Goal: Check status: Check status

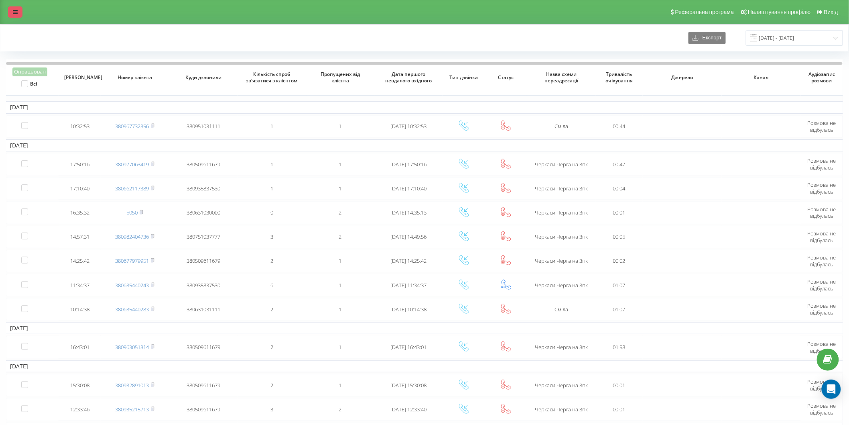
click at [18, 13] on link at bounding box center [15, 11] width 14 height 11
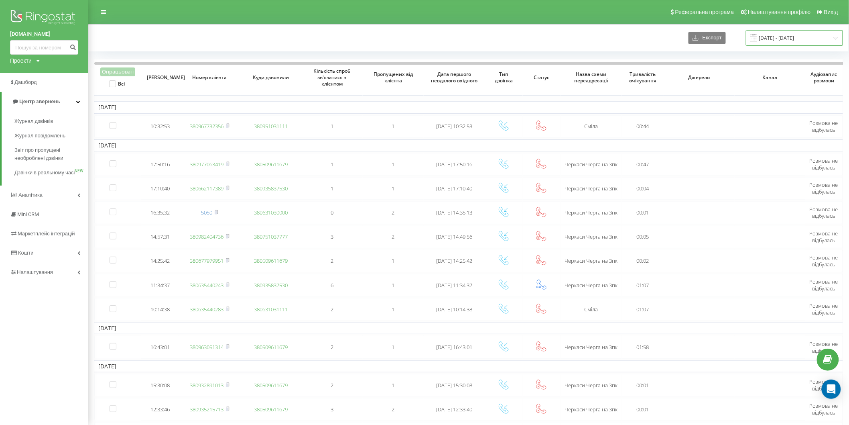
click at [770, 31] on input "06.10.2024 - 06.11.2024" at bounding box center [794, 38] width 97 height 16
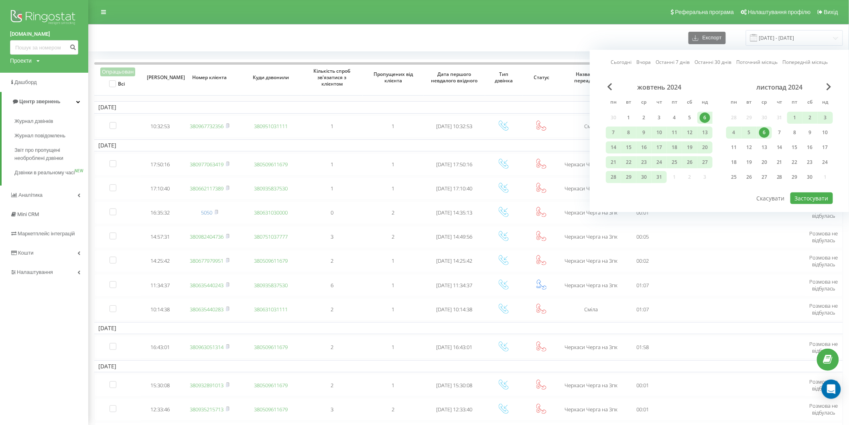
click at [632, 60] on link "Сьогодні" at bounding box center [621, 62] width 21 height 8
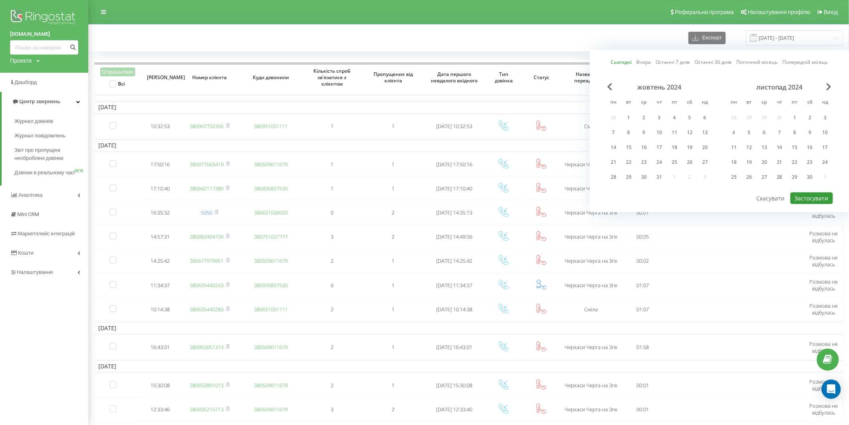
click at [806, 195] on button "Застосувати" at bounding box center [812, 198] width 43 height 12
type input "[DATE] - [DATE]"
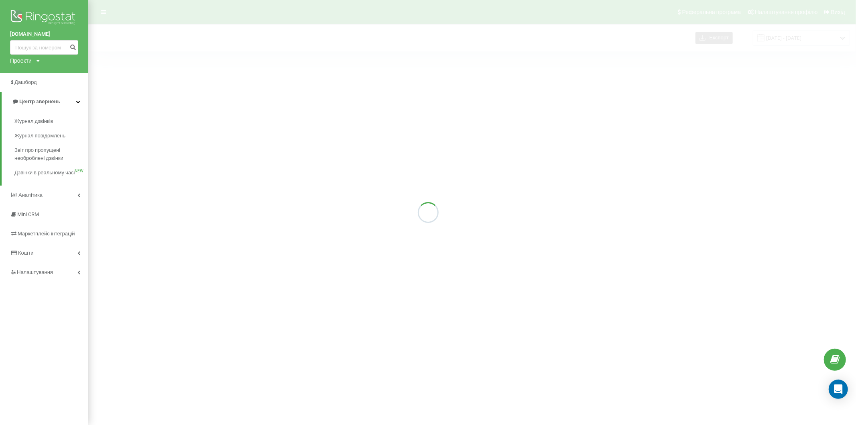
click at [102, 13] on div at bounding box center [428, 212] width 856 height 425
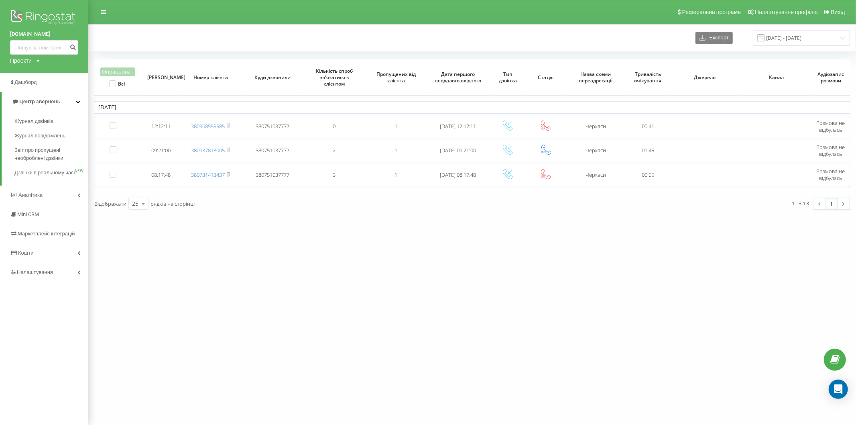
click at [102, 13] on icon at bounding box center [103, 12] width 5 height 6
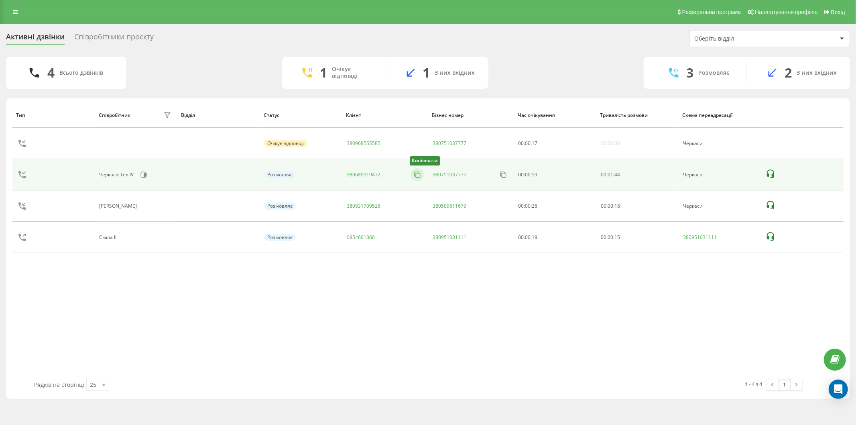
click at [417, 175] on icon at bounding box center [417, 175] width 8 height 8
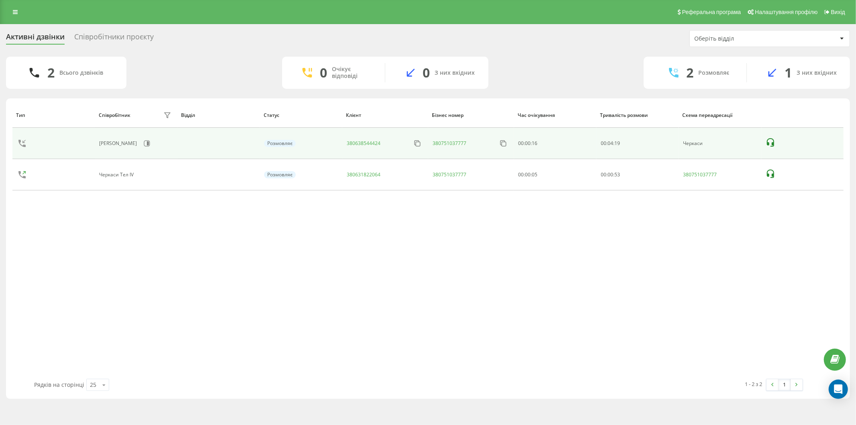
drag, startPoint x: 417, startPoint y: 175, endPoint x: 375, endPoint y: 140, distance: 54.7
click at [0, 0] on icon at bounding box center [0, 0] width 0 height 0
